Goal: Task Accomplishment & Management: Manage account settings

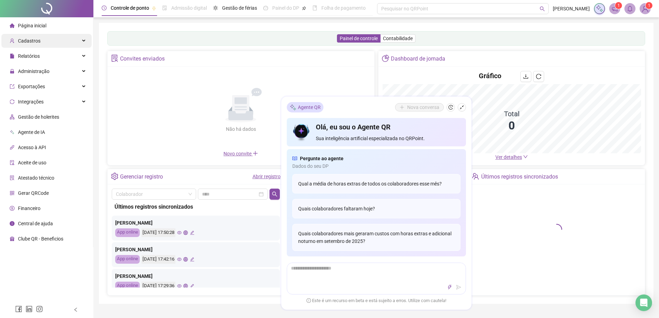
click at [38, 40] on span "Cadastros" at bounding box center [29, 41] width 23 height 6
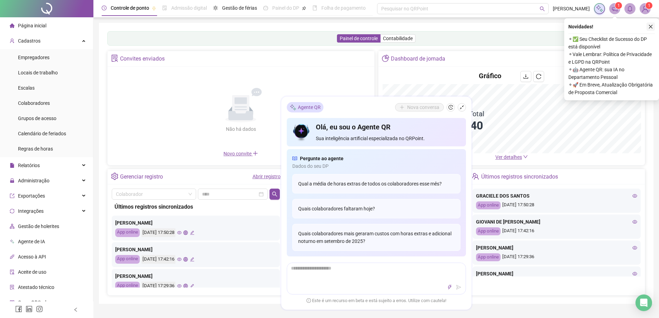
click at [650, 24] on button "button" at bounding box center [651, 27] width 8 height 8
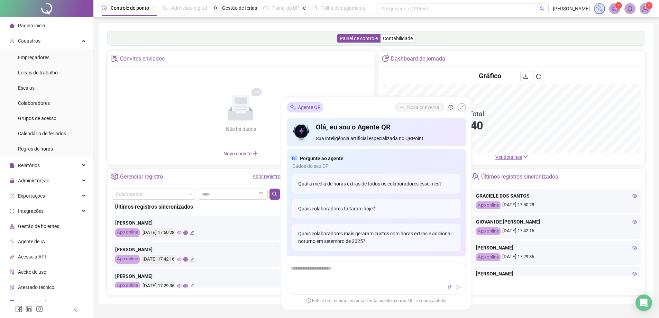
click at [461, 108] on icon "shrink" at bounding box center [462, 107] width 4 height 4
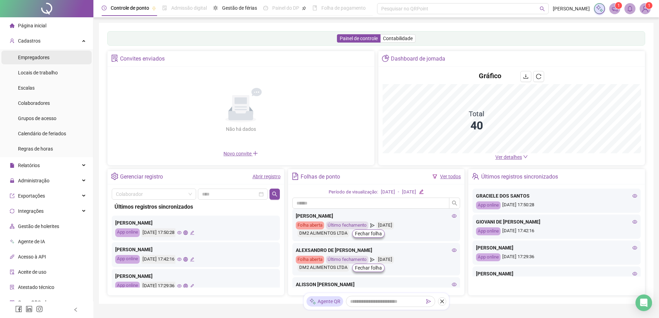
click at [41, 58] on span "Empregadores" at bounding box center [34, 58] width 32 height 6
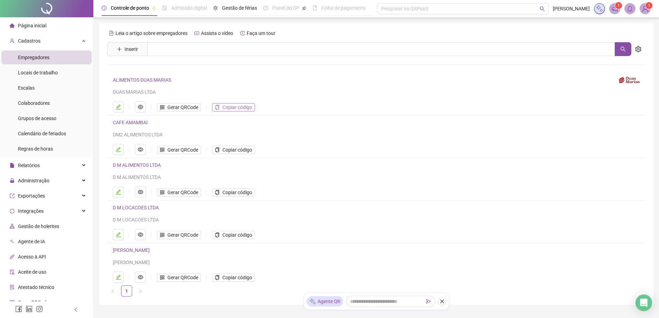
click at [229, 108] on span "Copiar código" at bounding box center [238, 108] width 30 height 8
click at [180, 107] on span "Gerar QRCode" at bounding box center [183, 108] width 31 height 8
click at [38, 180] on span "Administração" at bounding box center [34, 181] width 32 height 6
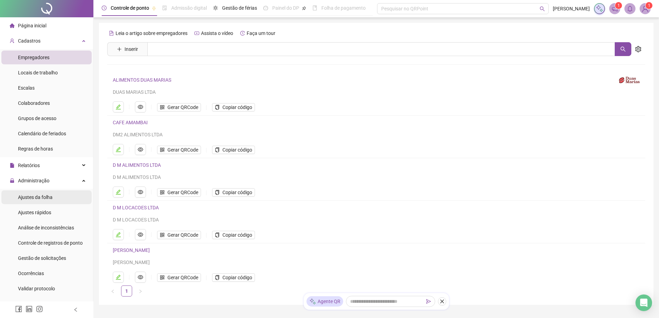
click at [38, 197] on span "Ajustes da folha" at bounding box center [35, 198] width 35 height 6
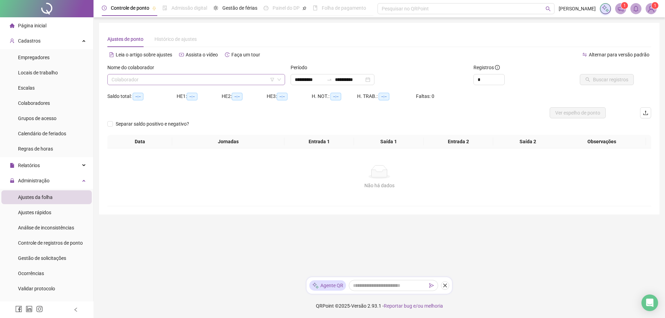
click at [132, 81] on input "search" at bounding box center [192, 79] width 163 height 10
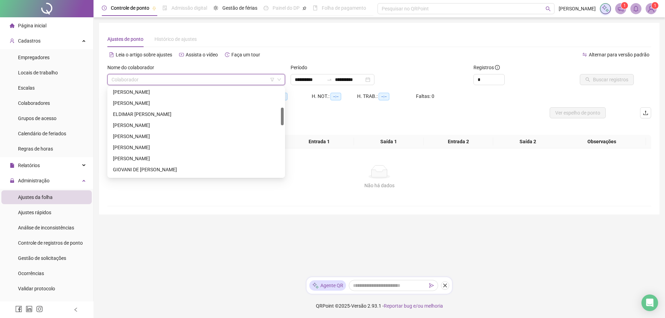
scroll to position [106, 0]
drag, startPoint x: 282, startPoint y: 112, endPoint x: 282, endPoint y: 119, distance: 7.3
click at [282, 119] on div at bounding box center [282, 118] width 3 height 18
click at [158, 162] on div "GRACIELE DOS SANTOS" at bounding box center [196, 165] width 167 height 8
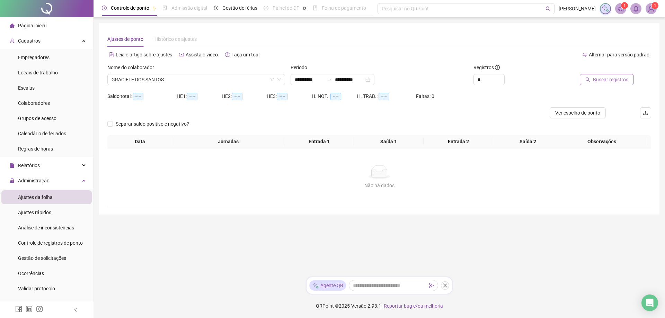
click at [601, 79] on span "Buscar registros" at bounding box center [610, 80] width 35 height 8
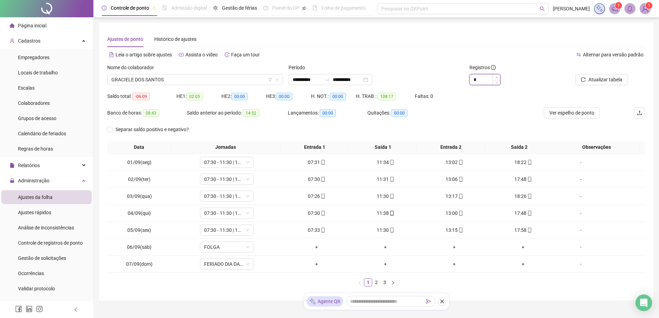
click at [497, 78] on icon "up" at bounding box center [497, 77] width 2 height 1
type input "*"
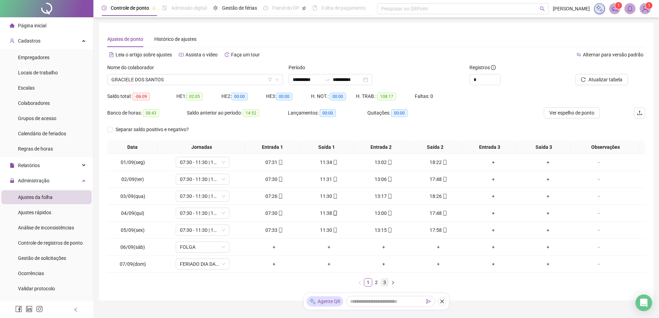
click at [385, 281] on link "3" at bounding box center [385, 283] width 8 height 8
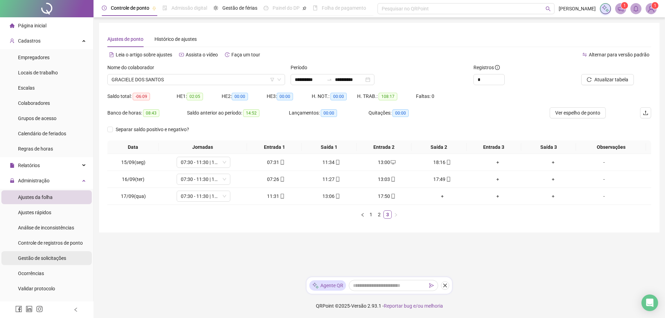
click at [54, 257] on span "Gestão de solicitações" at bounding box center [42, 258] width 48 height 6
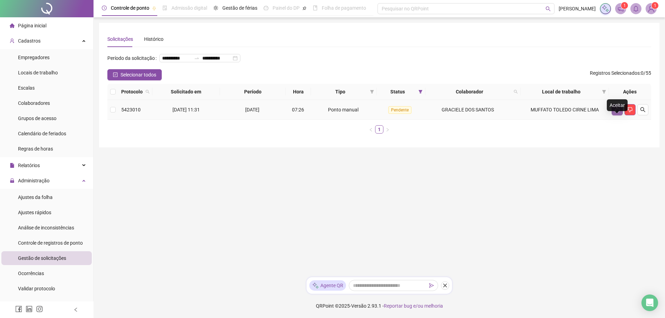
click at [617, 113] on icon "like" at bounding box center [617, 110] width 6 height 6
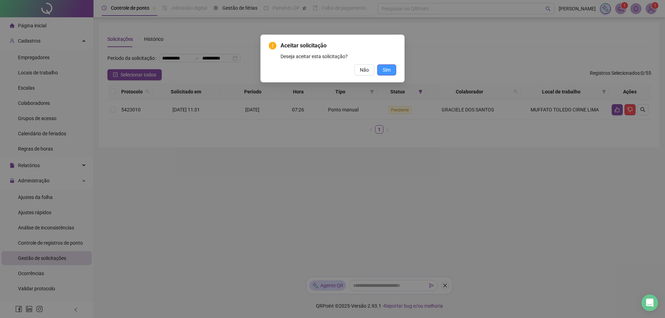
click at [379, 71] on button "Sim" at bounding box center [386, 69] width 19 height 11
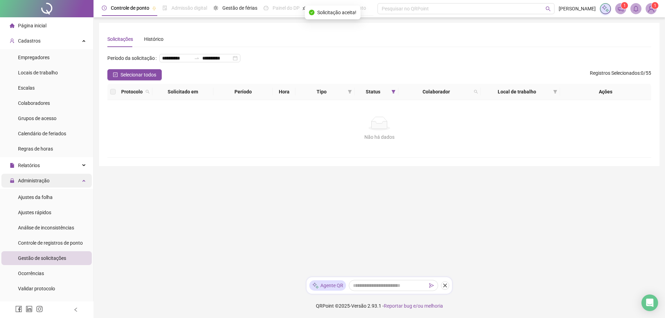
click at [41, 181] on span "Administração" at bounding box center [34, 181] width 32 height 6
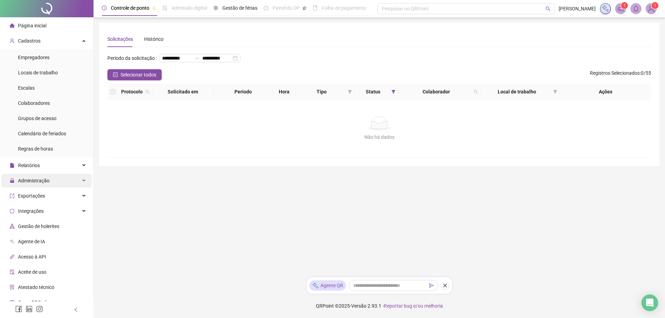
click at [37, 178] on span "Administração" at bounding box center [34, 181] width 32 height 6
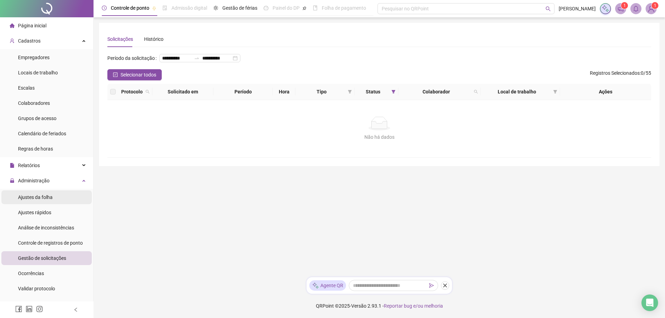
click at [42, 198] on span "Ajustes da folha" at bounding box center [35, 198] width 35 height 6
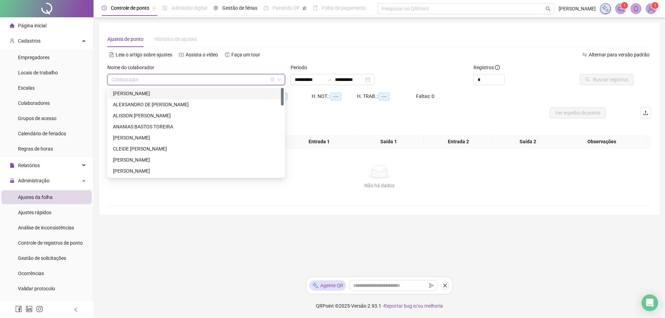
click at [177, 78] on input "search" at bounding box center [192, 79] width 163 height 10
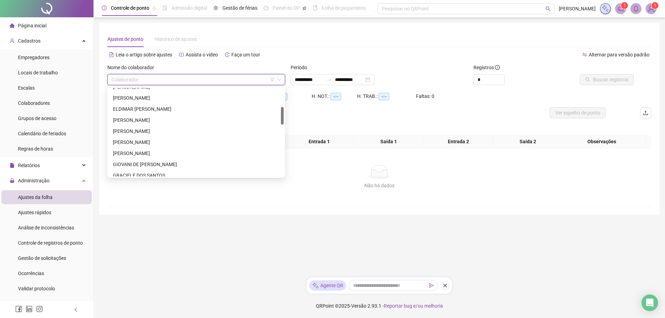
scroll to position [125, 0]
drag, startPoint x: 283, startPoint y: 108, endPoint x: 286, endPoint y: 123, distance: 15.5
click at [286, 123] on body "**********" at bounding box center [332, 159] width 665 height 318
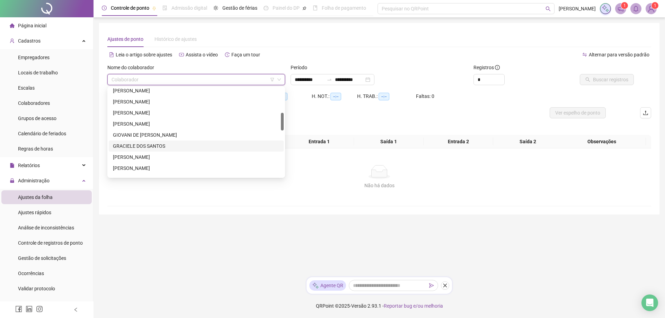
click at [146, 146] on div "GRACIELE DOS SANTOS" at bounding box center [196, 146] width 167 height 8
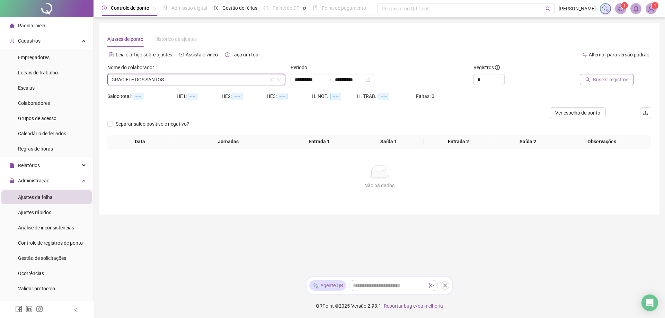
click at [598, 80] on span "Buscar registros" at bounding box center [610, 80] width 35 height 8
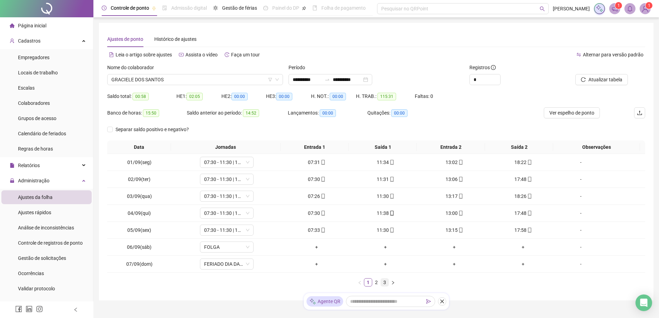
click at [385, 284] on link "3" at bounding box center [385, 283] width 8 height 8
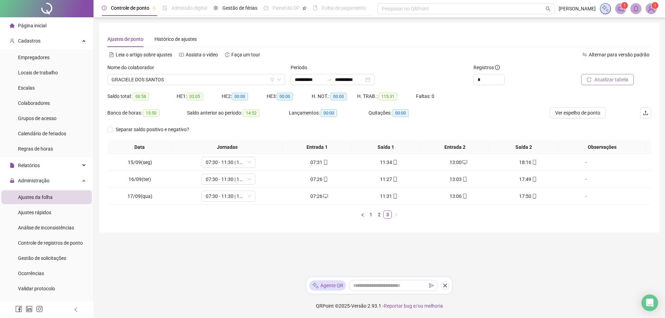
click at [612, 77] on span "Atualizar tabela" at bounding box center [611, 80] width 34 height 8
